Goal: Navigation & Orientation: Find specific page/section

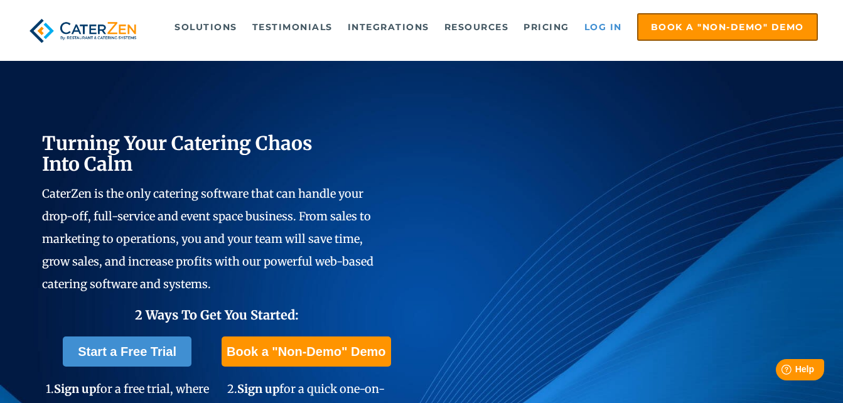
click at [608, 23] on link "Log in" at bounding box center [603, 26] width 50 height 25
click at [602, 30] on link "Log in" at bounding box center [603, 26] width 50 height 25
click at [606, 27] on link "Log in" at bounding box center [603, 26] width 50 height 25
click at [591, 24] on link "Log in" at bounding box center [603, 26] width 50 height 25
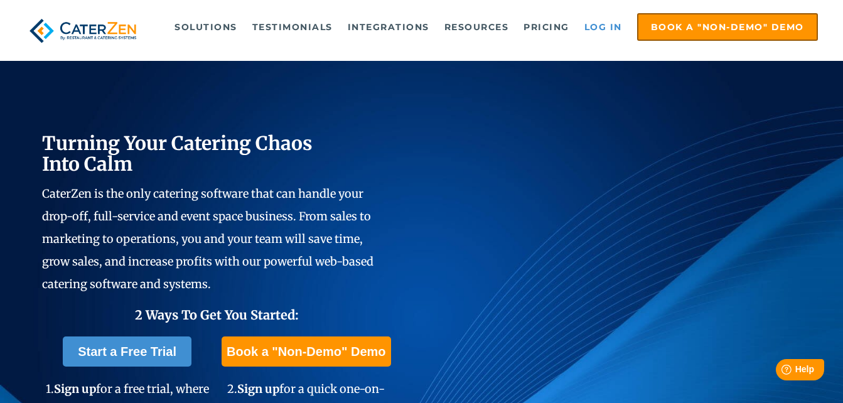
click at [608, 30] on link "Log in" at bounding box center [603, 26] width 50 height 25
click at [604, 35] on link "Log in" at bounding box center [603, 26] width 50 height 25
